Goal: Book appointment/travel/reservation

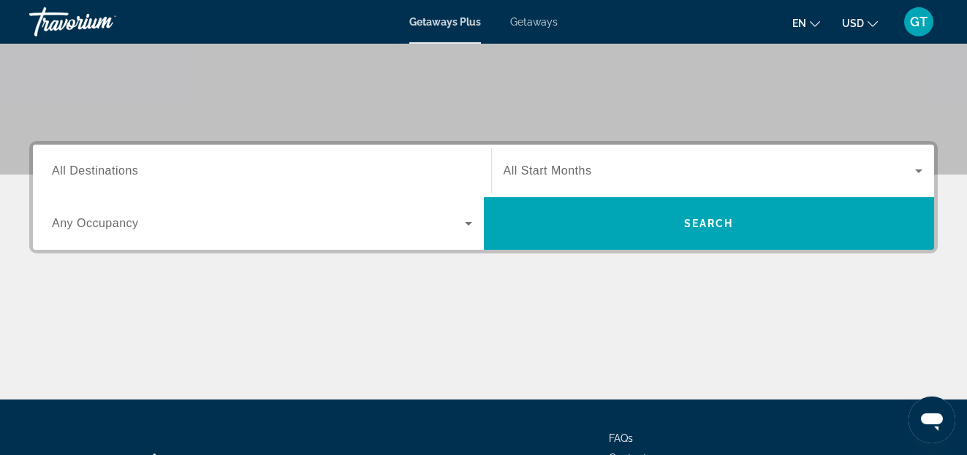
scroll to position [298, 0]
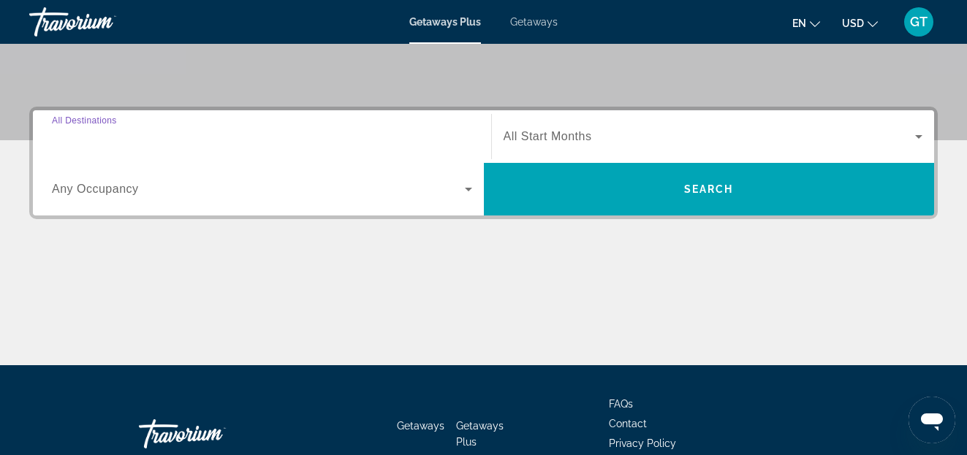
click at [142, 137] on input "Destination All Destinations" at bounding box center [262, 138] width 420 height 18
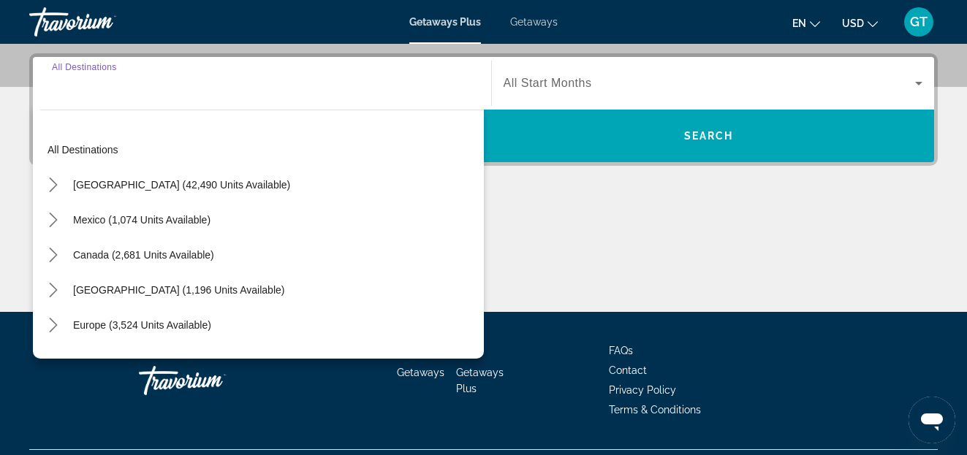
scroll to position [357, 0]
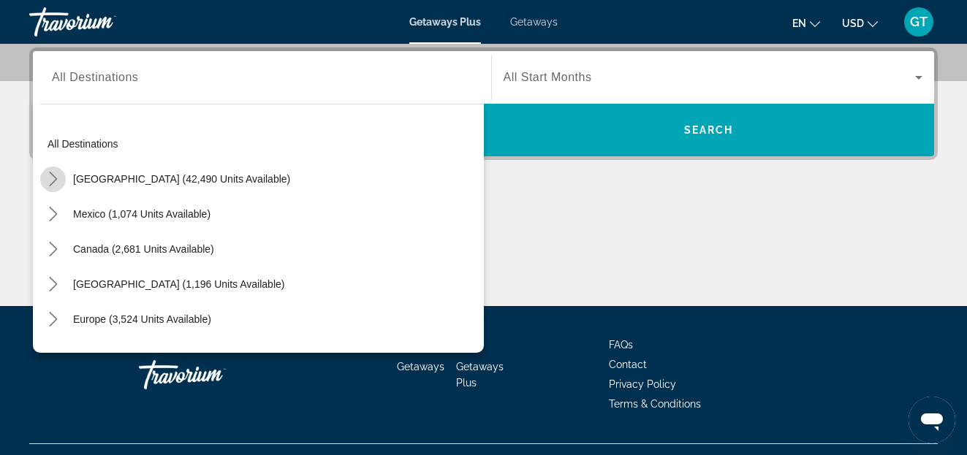
click at [55, 178] on icon "Toggle United States (42,490 units available) submenu" at bounding box center [53, 179] width 15 height 15
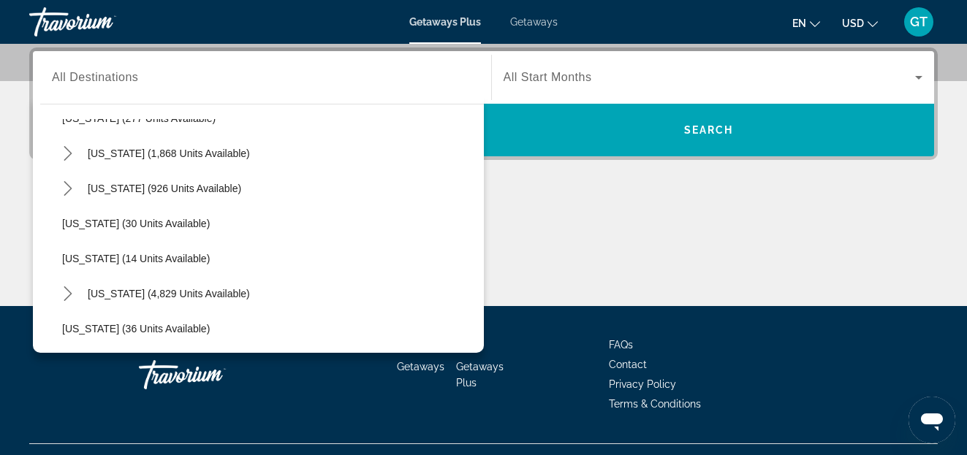
scroll to position [167, 0]
click at [68, 254] on icon "Toggle Florida (4,829 units available) submenu" at bounding box center [68, 258] width 8 height 15
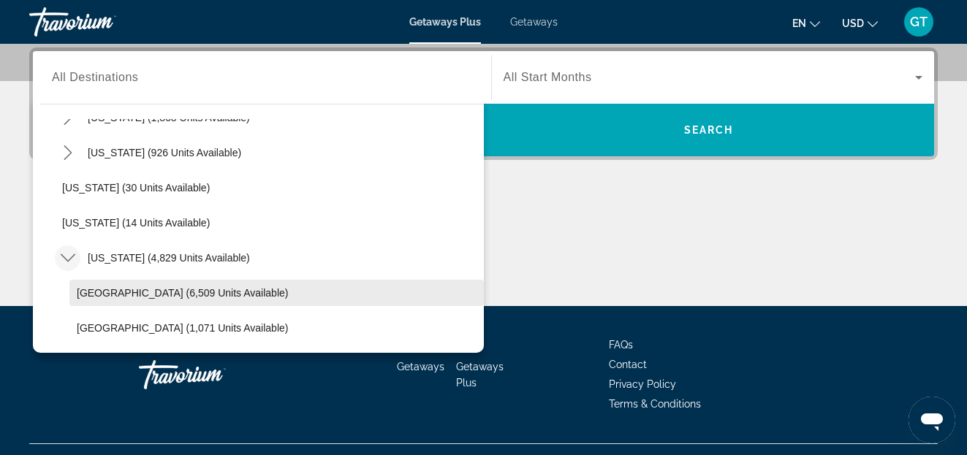
click at [172, 294] on span "Orlando & Disney Area (6,509 units available)" at bounding box center [182, 293] width 211 height 12
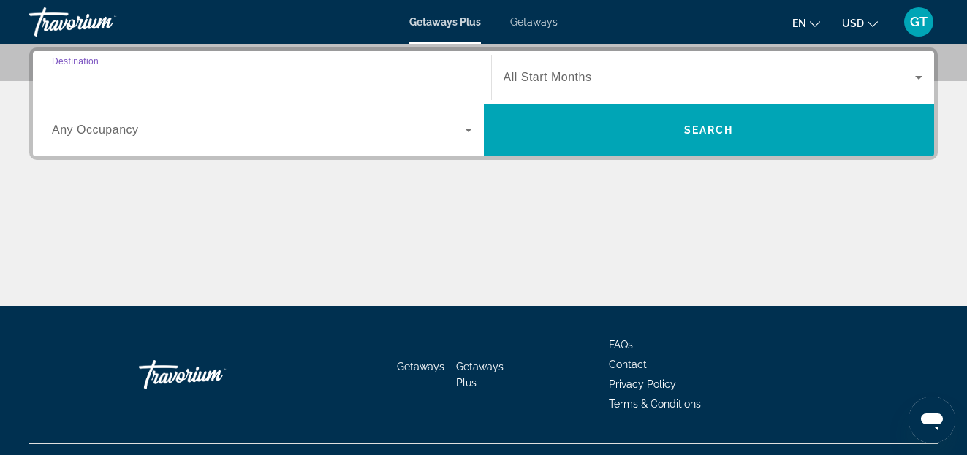
type input "**********"
click at [918, 79] on icon "Search widget" at bounding box center [918, 78] width 7 height 4
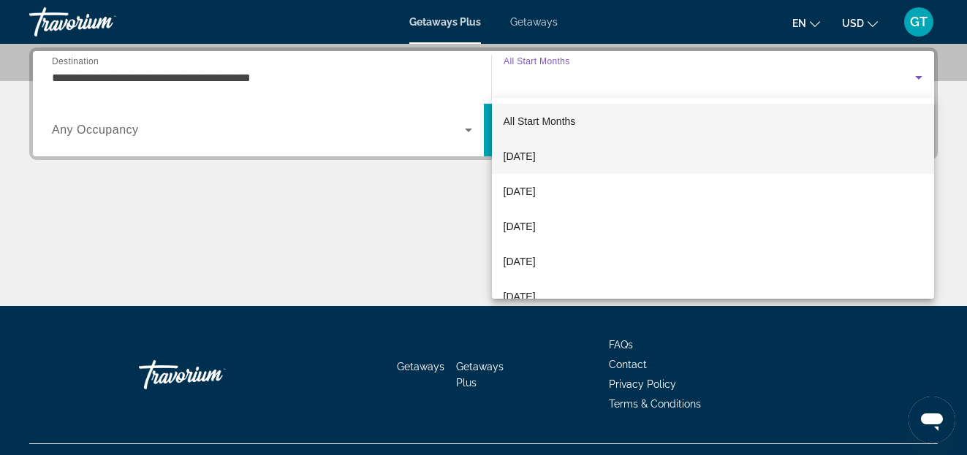
scroll to position [96, 0]
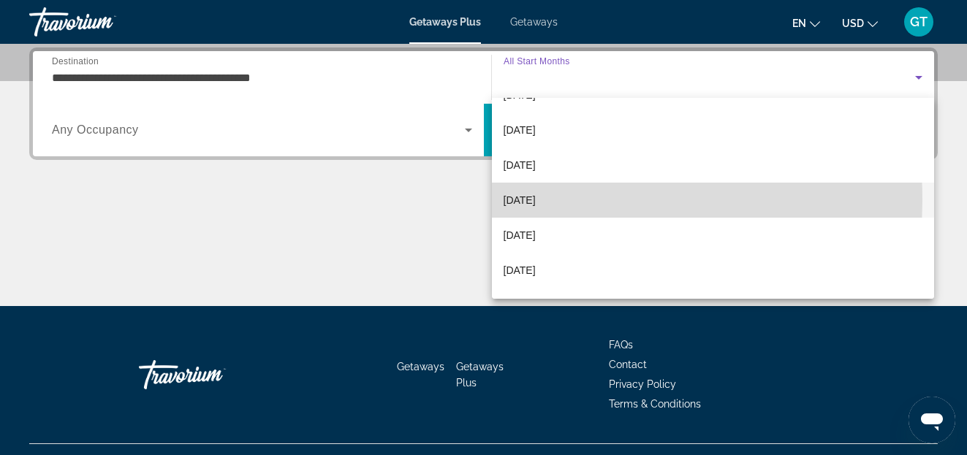
click at [528, 200] on span "February 2026" at bounding box center [520, 201] width 32 height 18
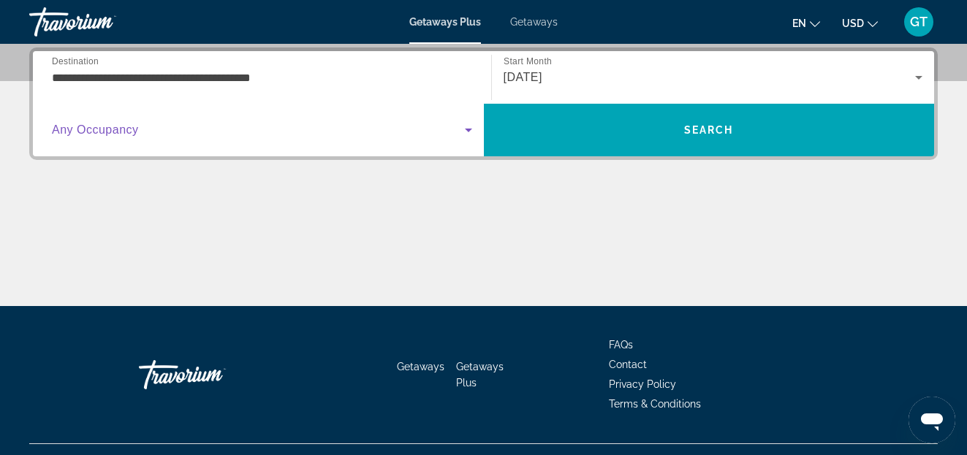
click at [467, 132] on icon "Search widget" at bounding box center [469, 130] width 18 height 18
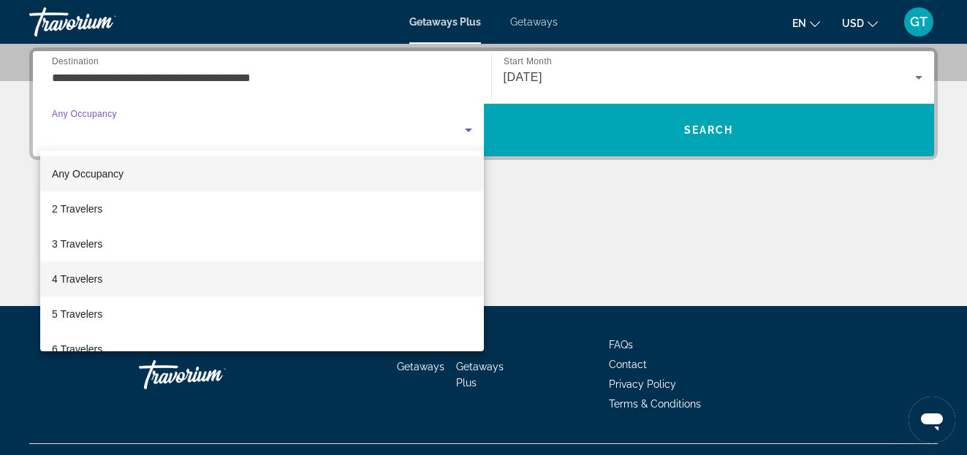
click at [78, 280] on span "4 Travelers" at bounding box center [77, 279] width 50 height 18
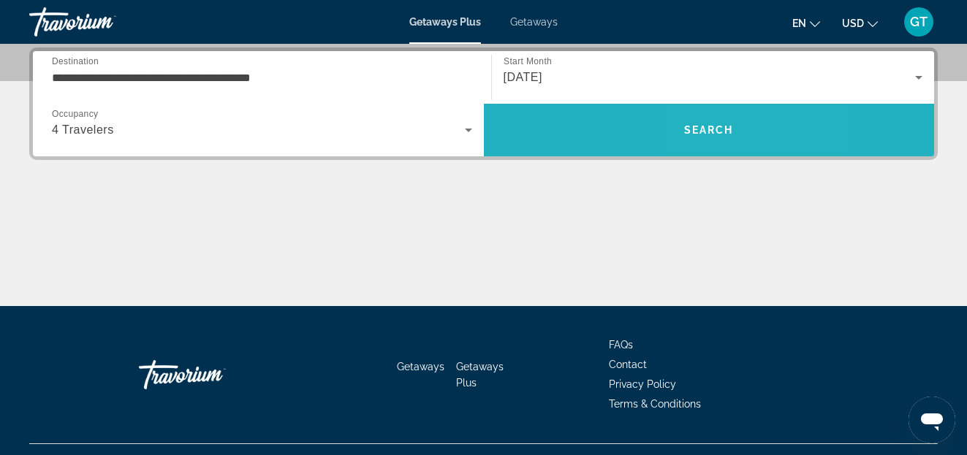
click at [706, 129] on span "Search" at bounding box center [709, 130] width 50 height 12
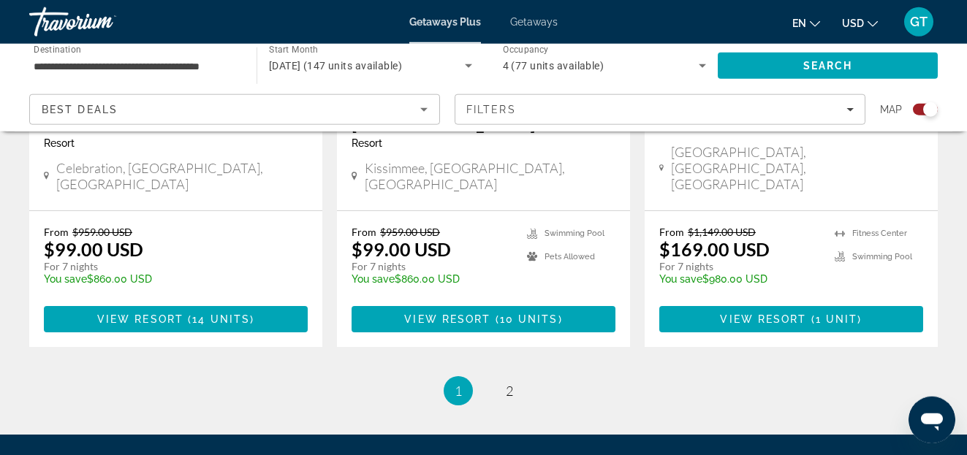
scroll to position [2460, 0]
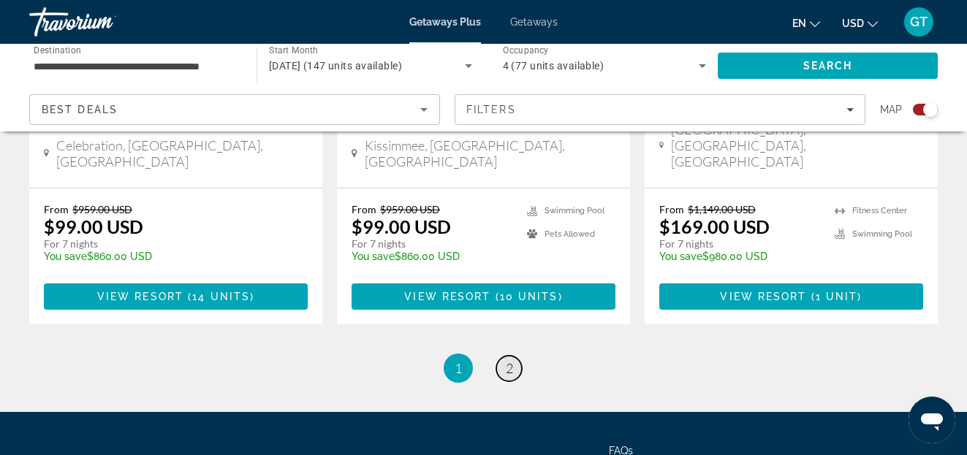
click at [513, 356] on link "page 2" at bounding box center [509, 369] width 26 height 26
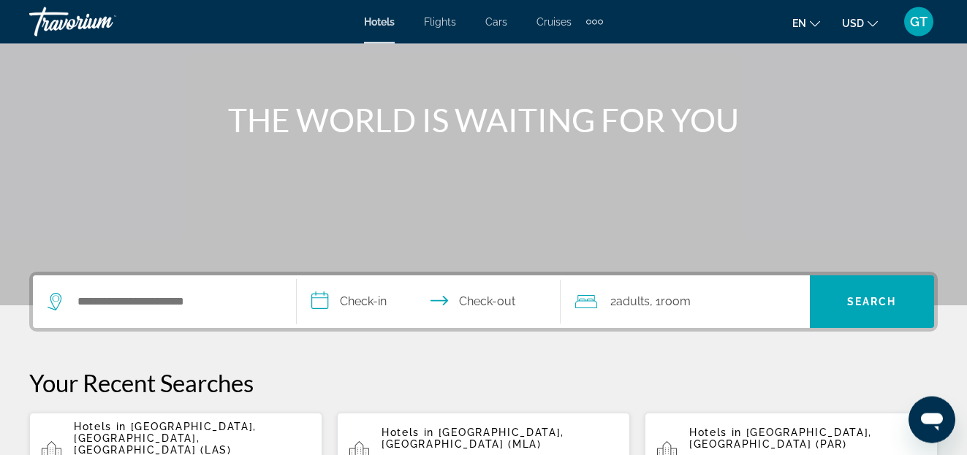
scroll to position [224, 0]
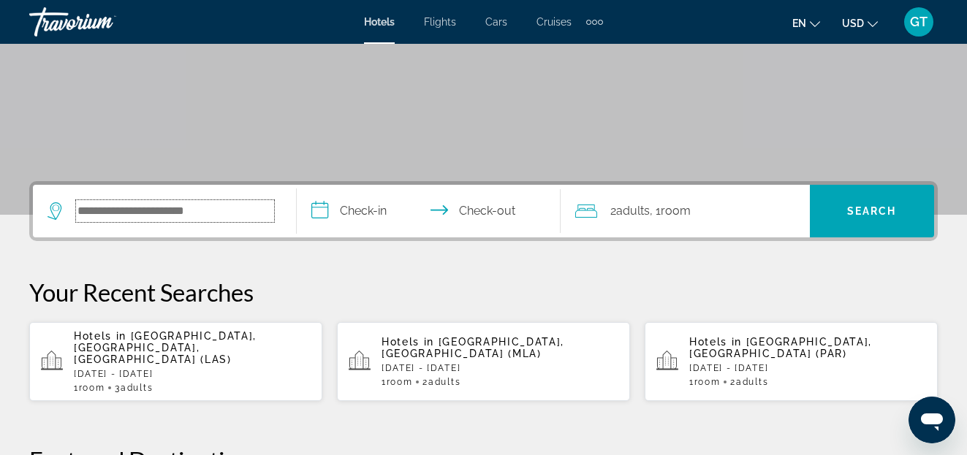
click at [238, 211] on input "Search hotel destination" at bounding box center [175, 211] width 198 height 22
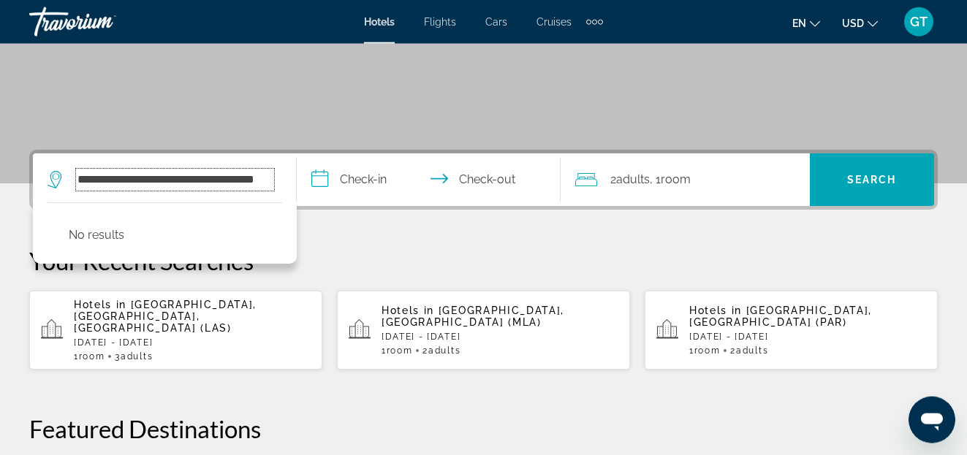
scroll to position [298, 0]
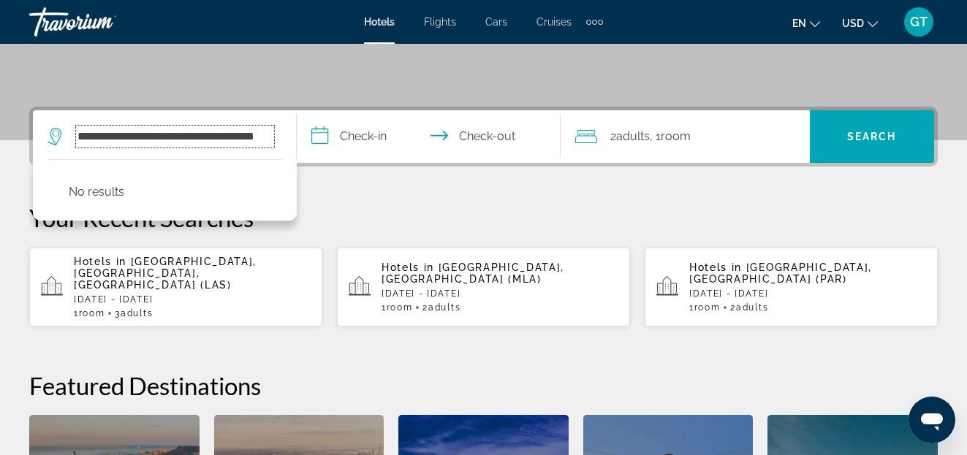
type input "**********"
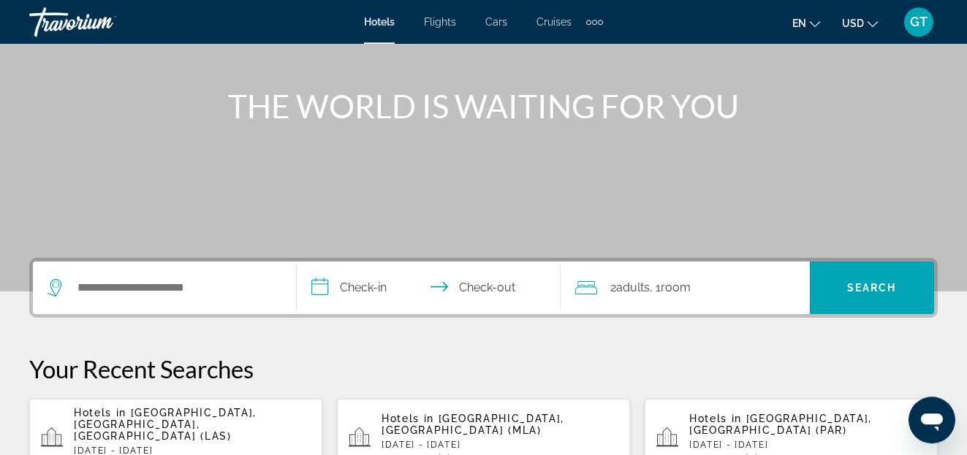
scroll to position [75, 0]
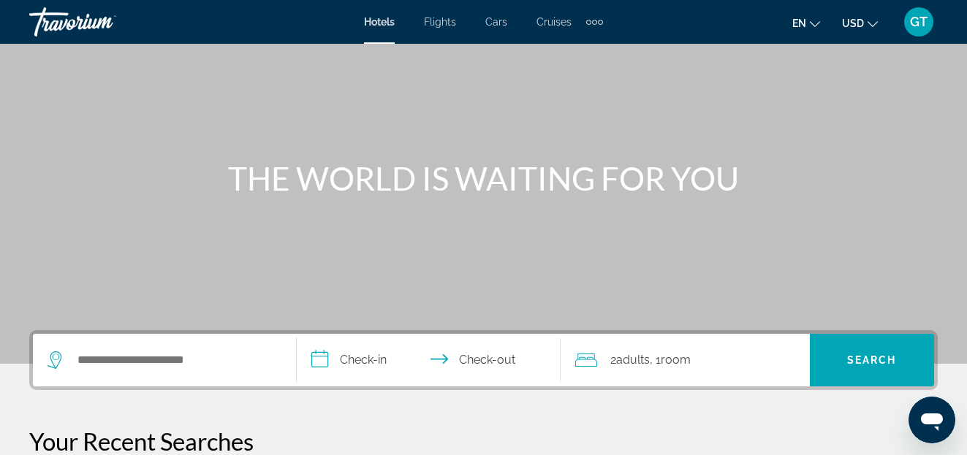
click at [446, 20] on span "Flights" at bounding box center [440, 22] width 32 height 12
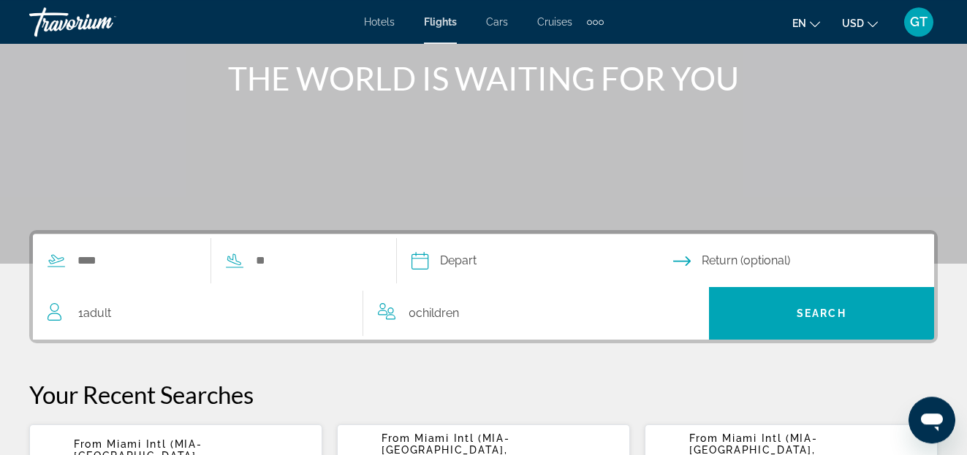
scroll to position [224, 0]
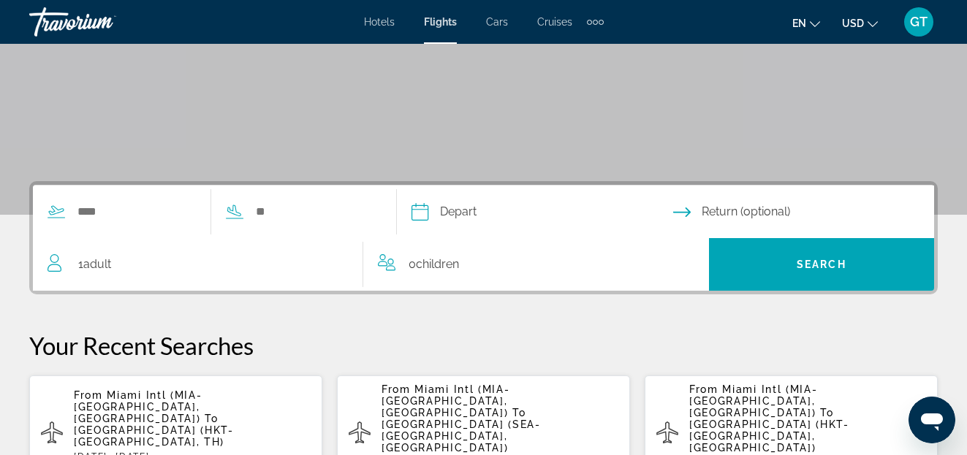
click at [152, 425] on span "[GEOGRAPHIC_DATA] (HKT-[GEOGRAPHIC_DATA], TH)" at bounding box center [154, 436] width 160 height 23
